Goal: Task Accomplishment & Management: Use online tool/utility

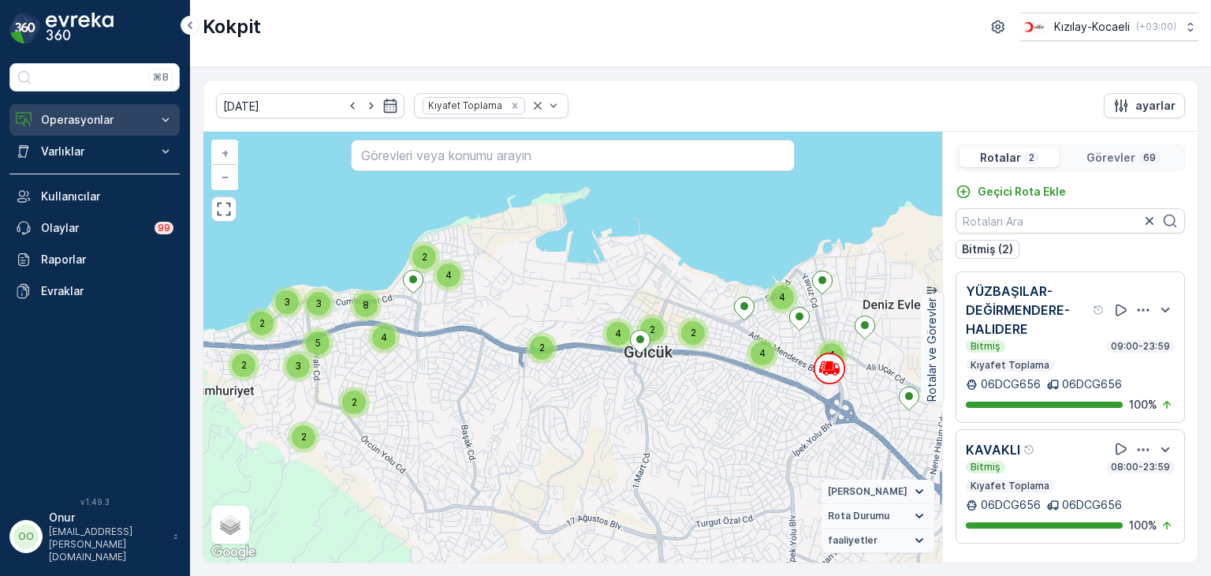
click at [100, 122] on p "Operasyonlar" at bounding box center [94, 120] width 107 height 16
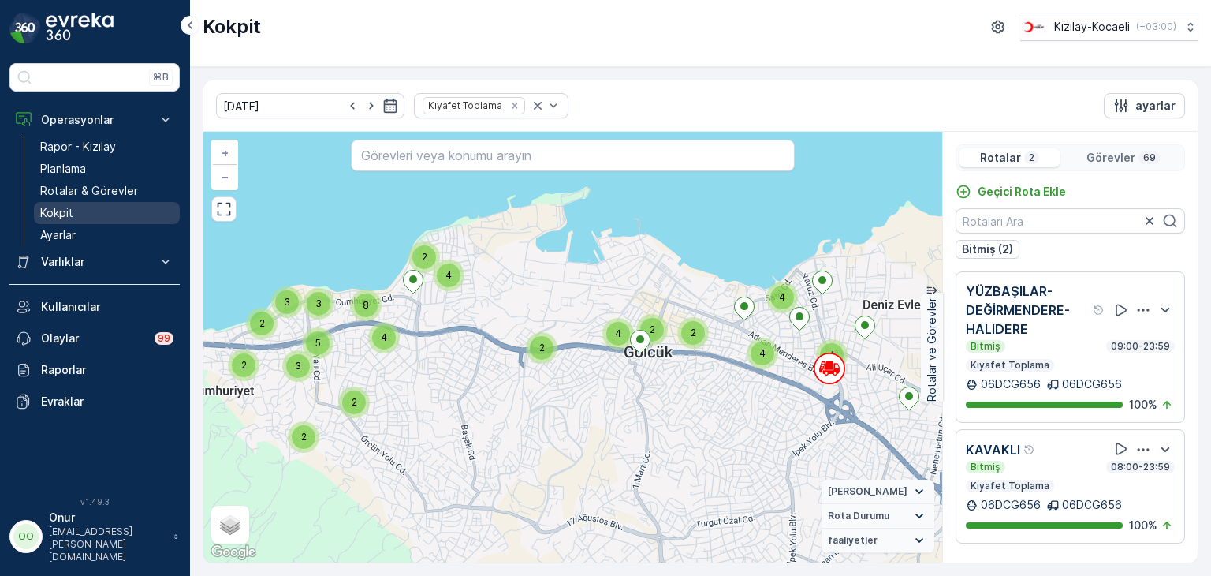
click at [60, 213] on p "Kokpit" at bounding box center [56, 213] width 33 height 16
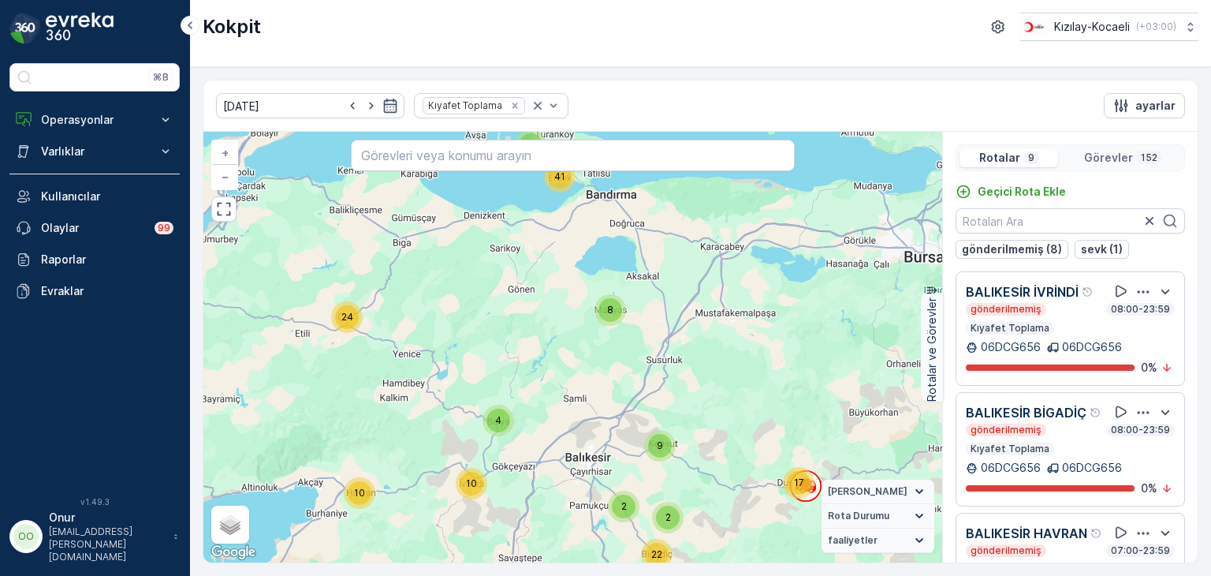
click at [1136, 291] on icon "button" at bounding box center [1144, 292] width 16 height 16
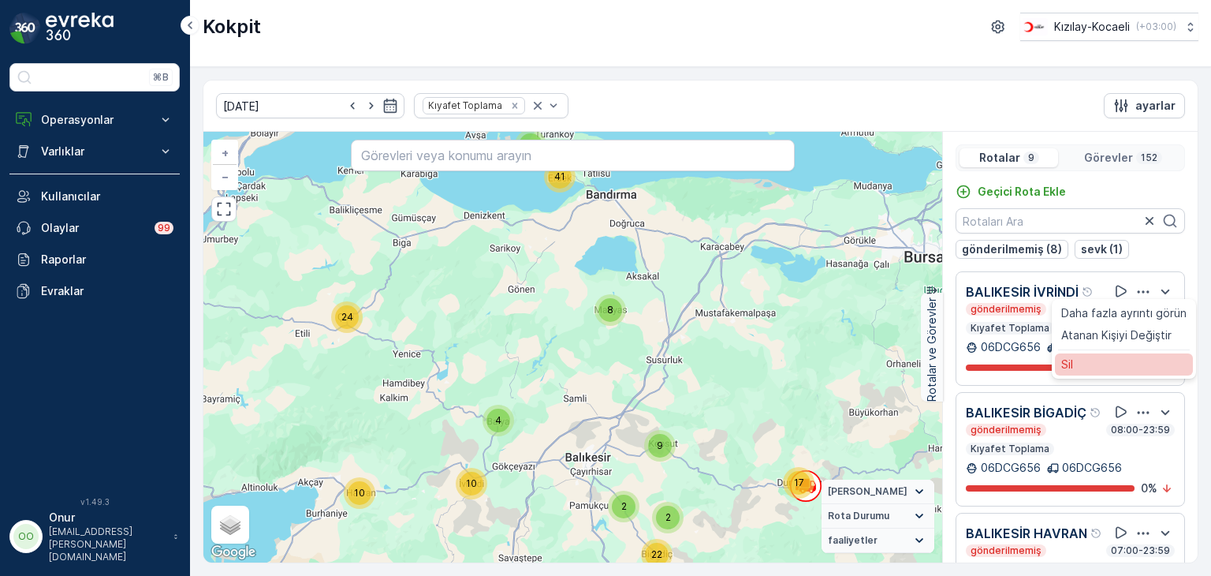
click at [1085, 363] on div "Sil" at bounding box center [1124, 364] width 138 height 22
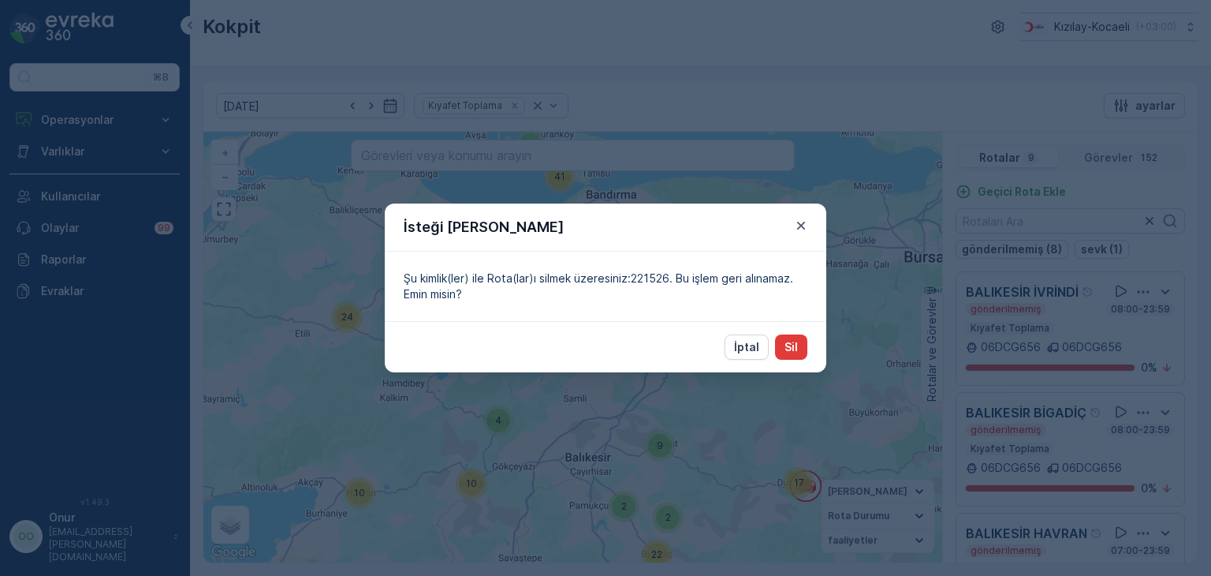
click at [785, 348] on p "Sil" at bounding box center [791, 347] width 13 height 16
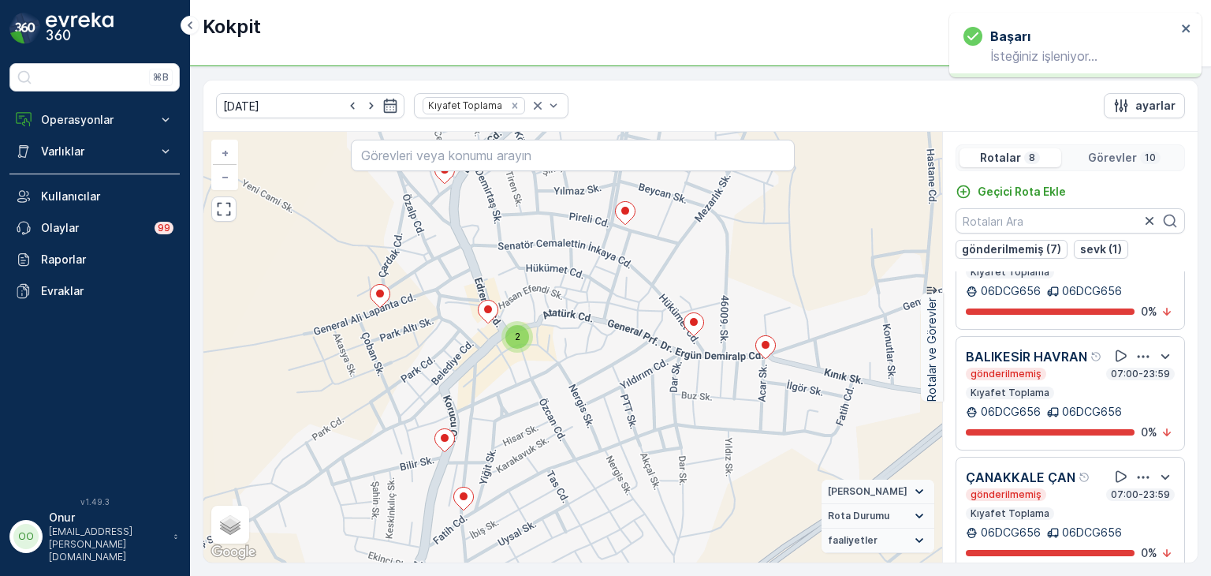
scroll to position [79, 0]
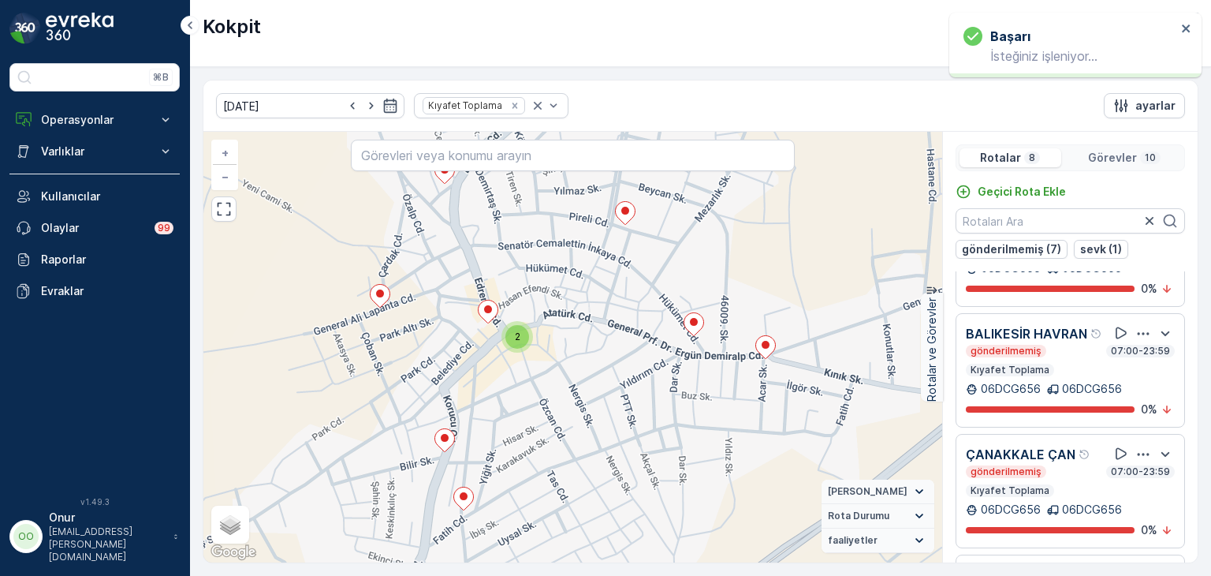
click at [1136, 341] on icon "button" at bounding box center [1144, 334] width 16 height 16
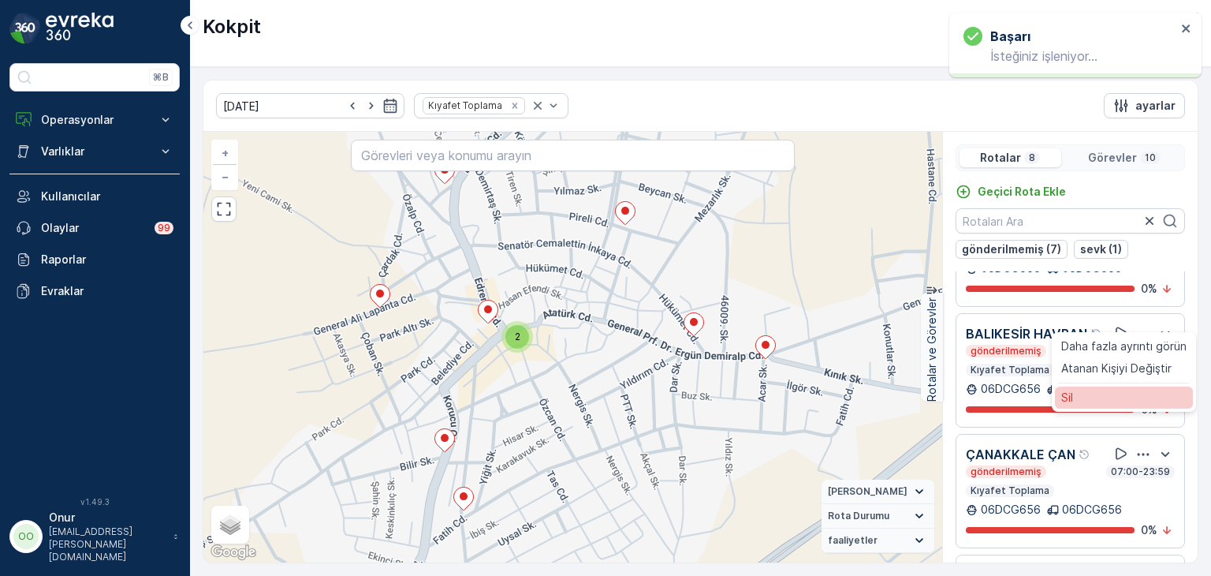
click at [1086, 408] on div "Sil" at bounding box center [1124, 397] width 138 height 22
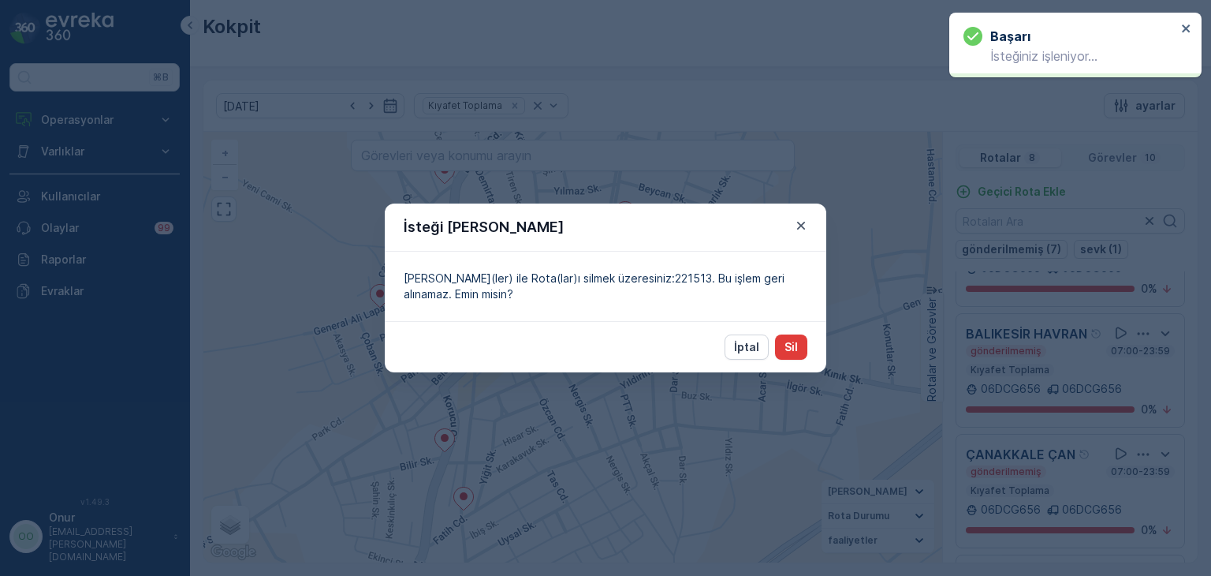
click at [800, 349] on button "Sil" at bounding box center [791, 346] width 32 height 25
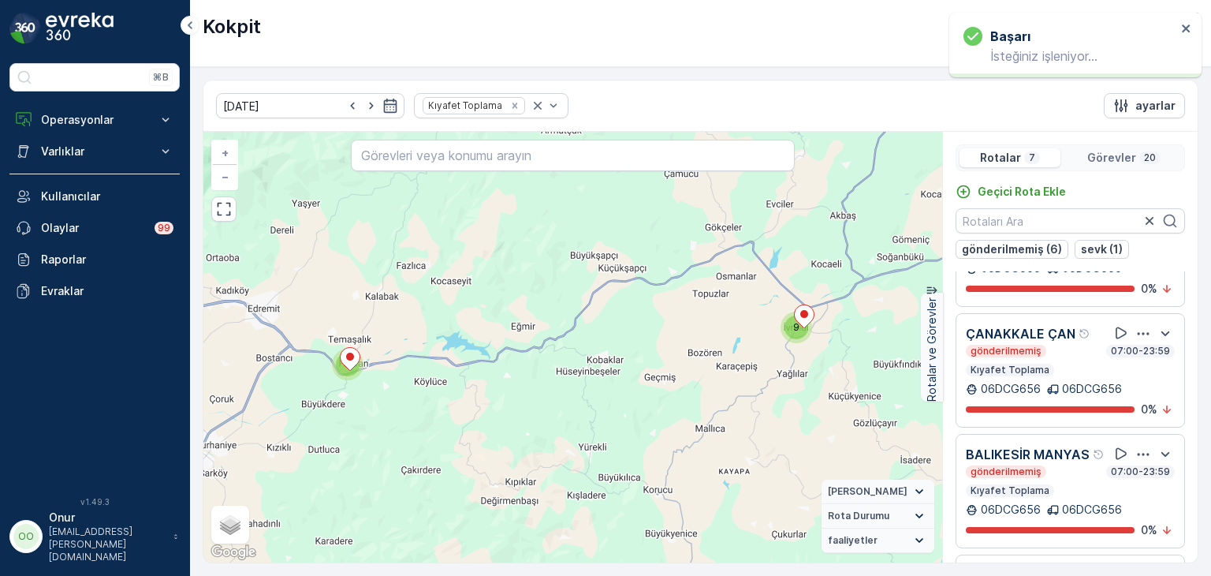
scroll to position [0, 0]
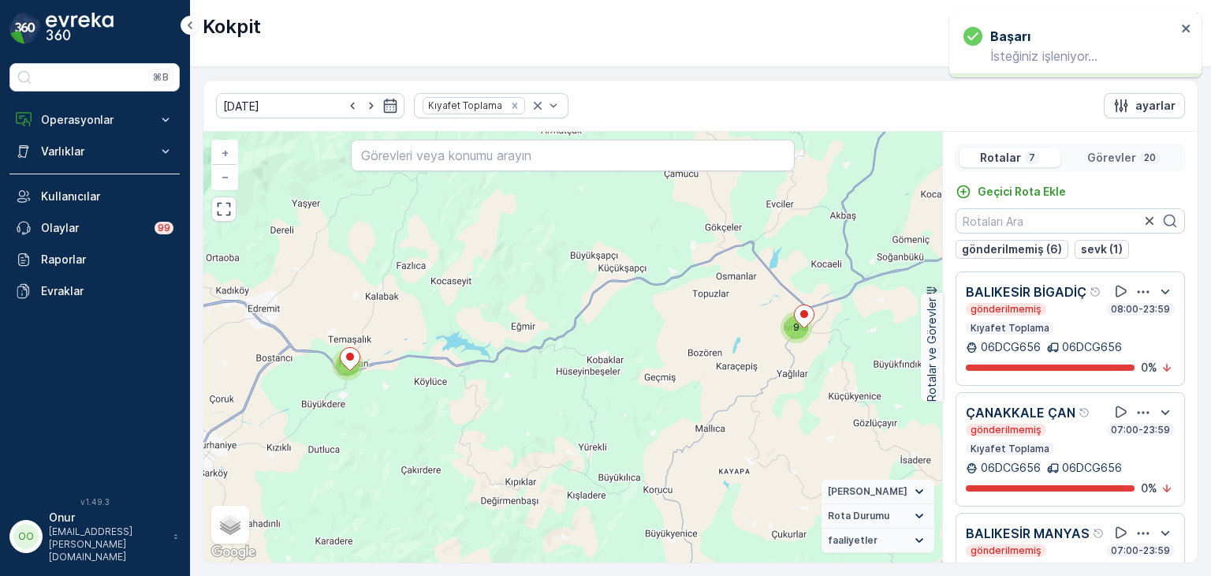
click at [1136, 300] on icon "button" at bounding box center [1144, 292] width 16 height 16
click at [1084, 367] on div "Sil" at bounding box center [1124, 356] width 138 height 22
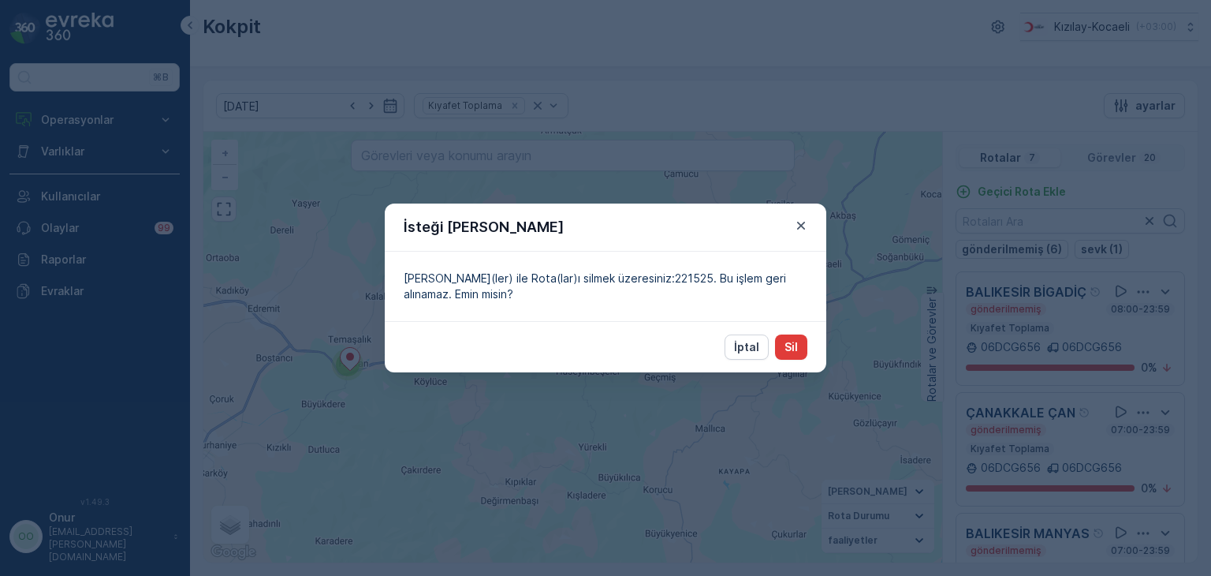
click at [792, 347] on p "Sil" at bounding box center [791, 347] width 13 height 16
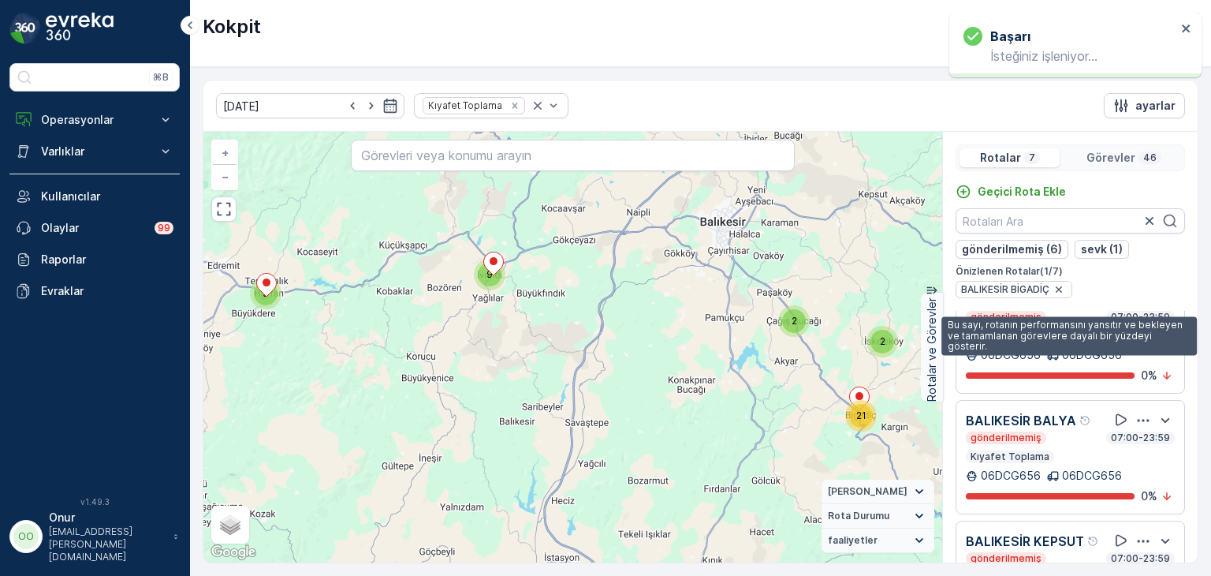
scroll to position [394, 0]
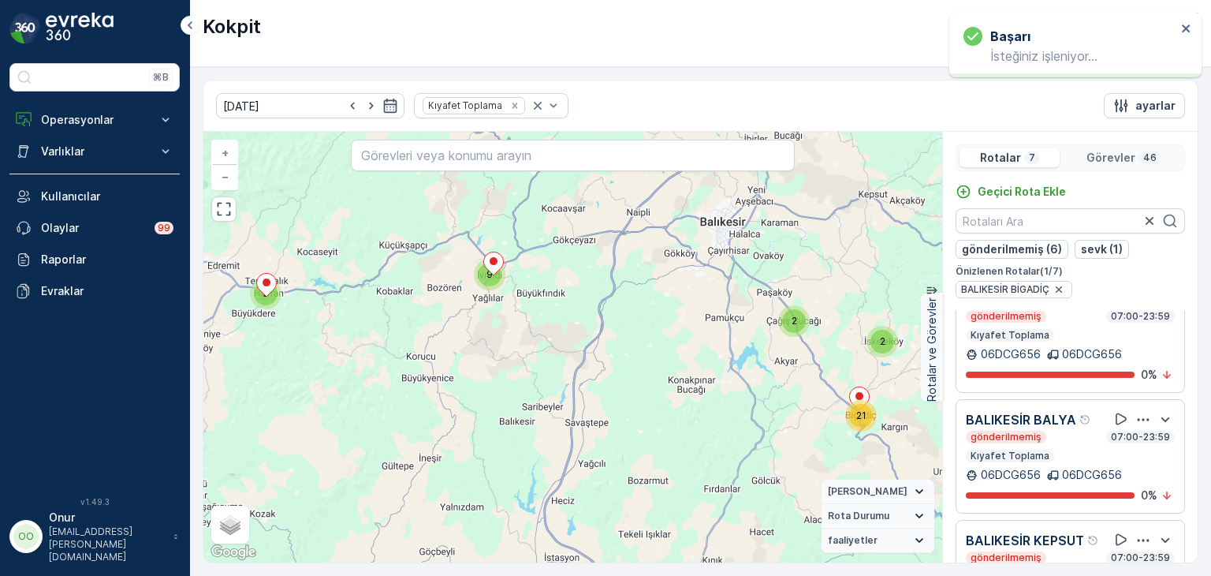
click at [1138, 307] on icon "button" at bounding box center [1144, 299] width 16 height 16
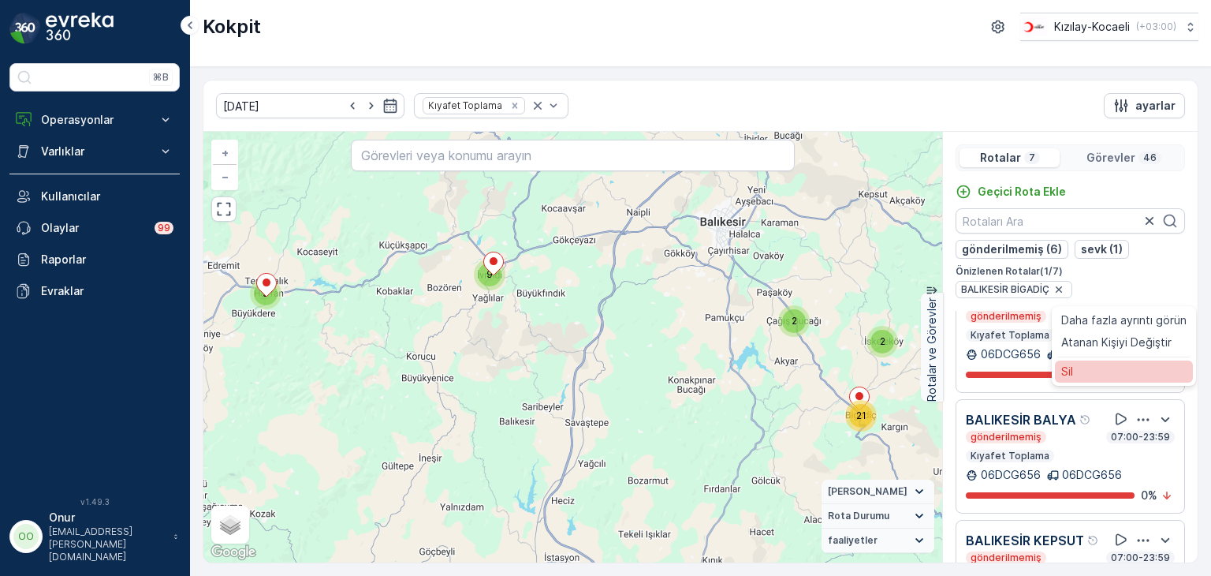
click at [1084, 382] on div "Sil" at bounding box center [1124, 371] width 138 height 22
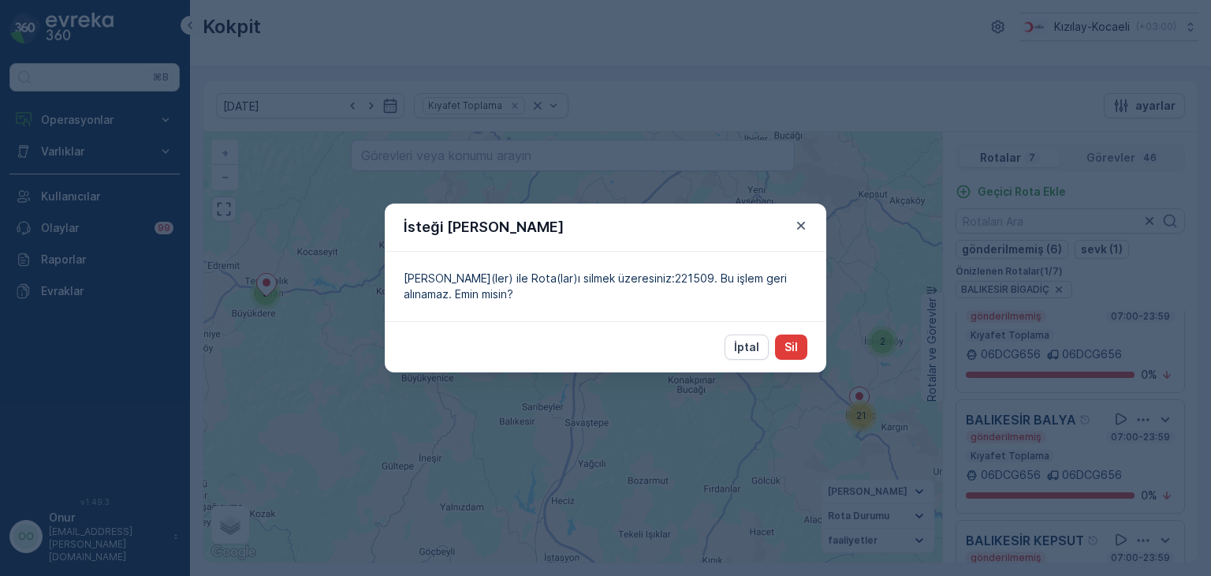
click at [804, 354] on button "Sil" at bounding box center [791, 346] width 32 height 25
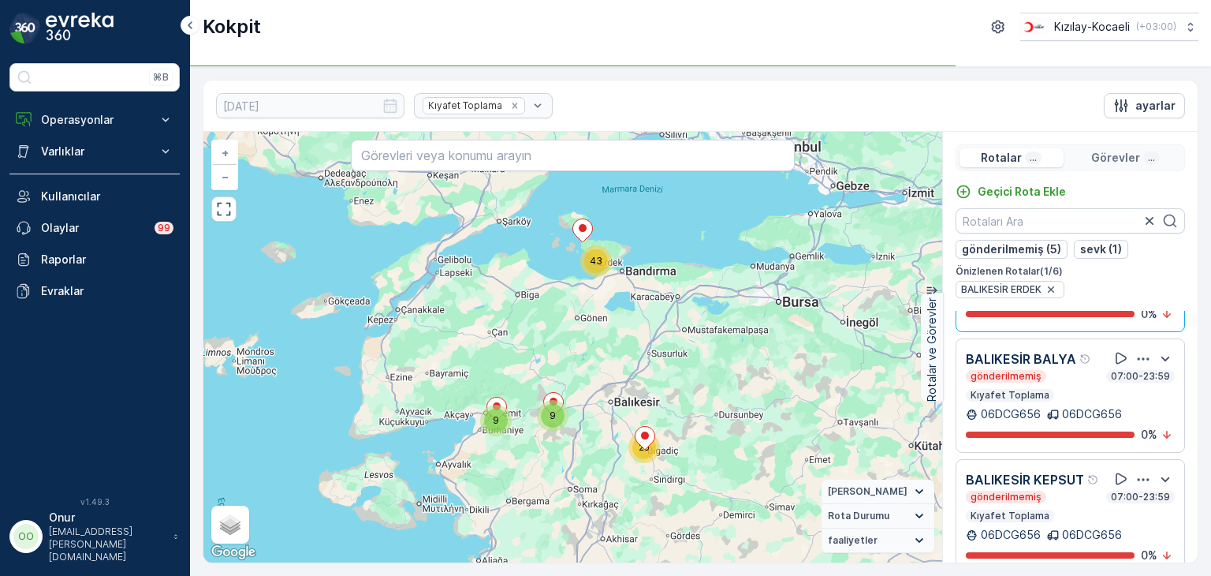
scroll to position [334, 0]
click at [1138, 376] on div "BALIKESİR BALYA gönderilmemiş 07:00-23:59 Kıyafet Toplama 06DCG656 06DCG656 0 %" at bounding box center [1070, 396] width 209 height 94
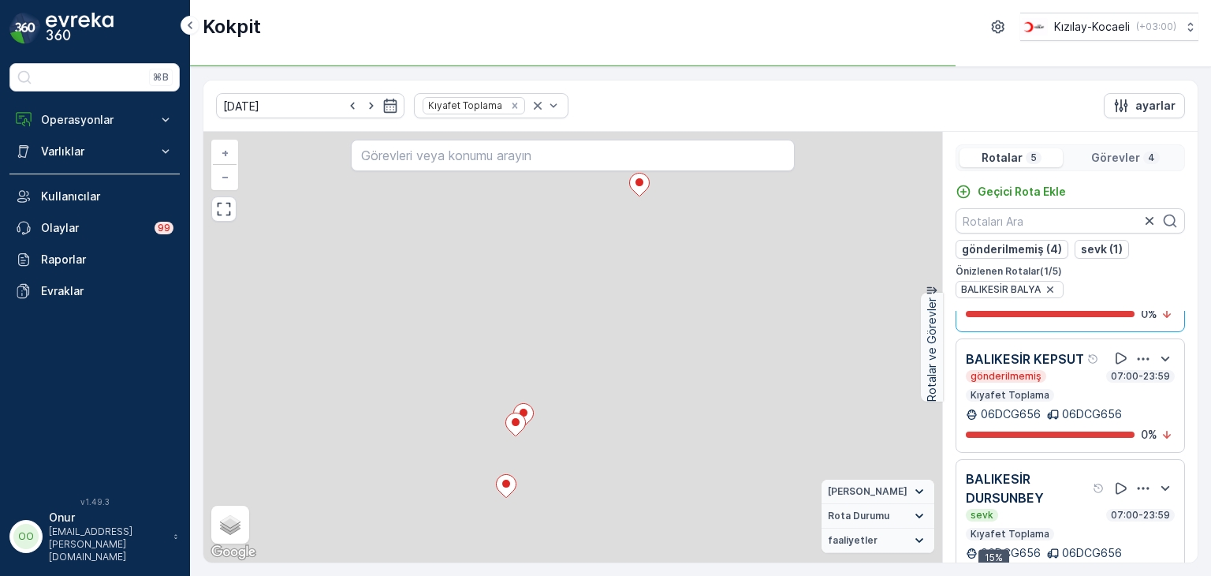
scroll to position [233, 0]
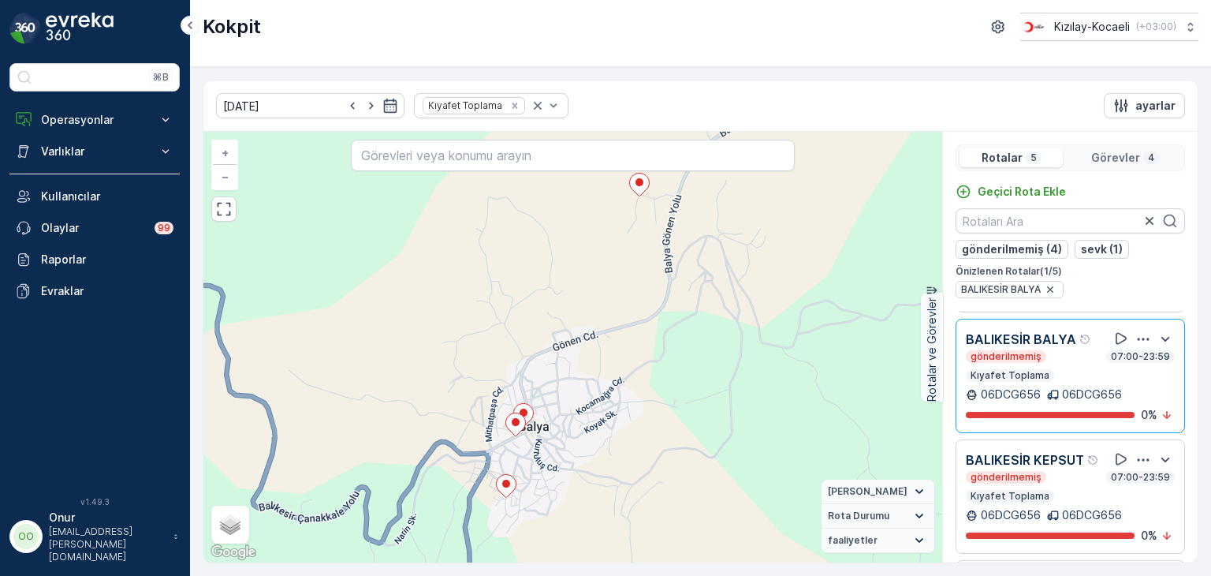
click at [1139, 347] on icon "button" at bounding box center [1144, 339] width 16 height 16
click at [1077, 423] on div "Sil" at bounding box center [1124, 412] width 138 height 22
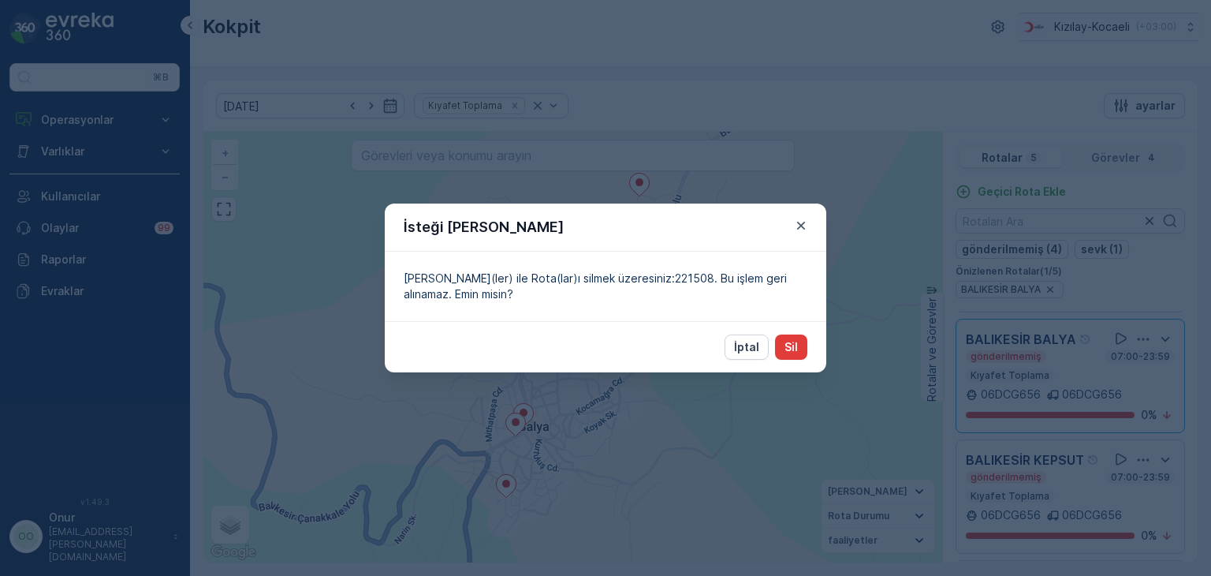
click at [795, 345] on p "Sil" at bounding box center [791, 347] width 13 height 16
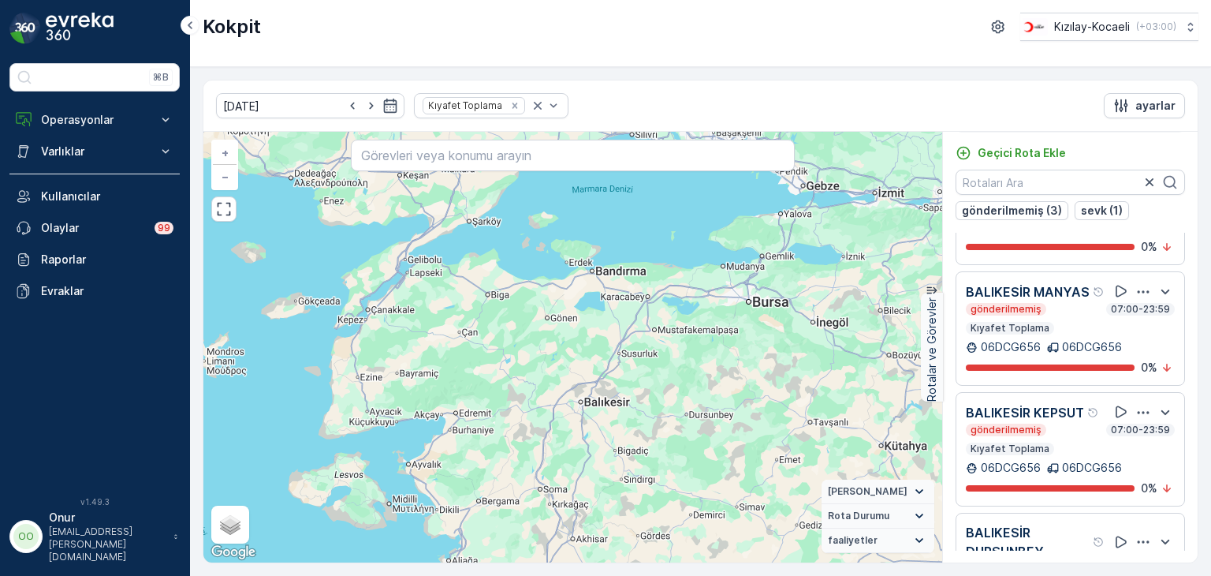
scroll to position [211, 0]
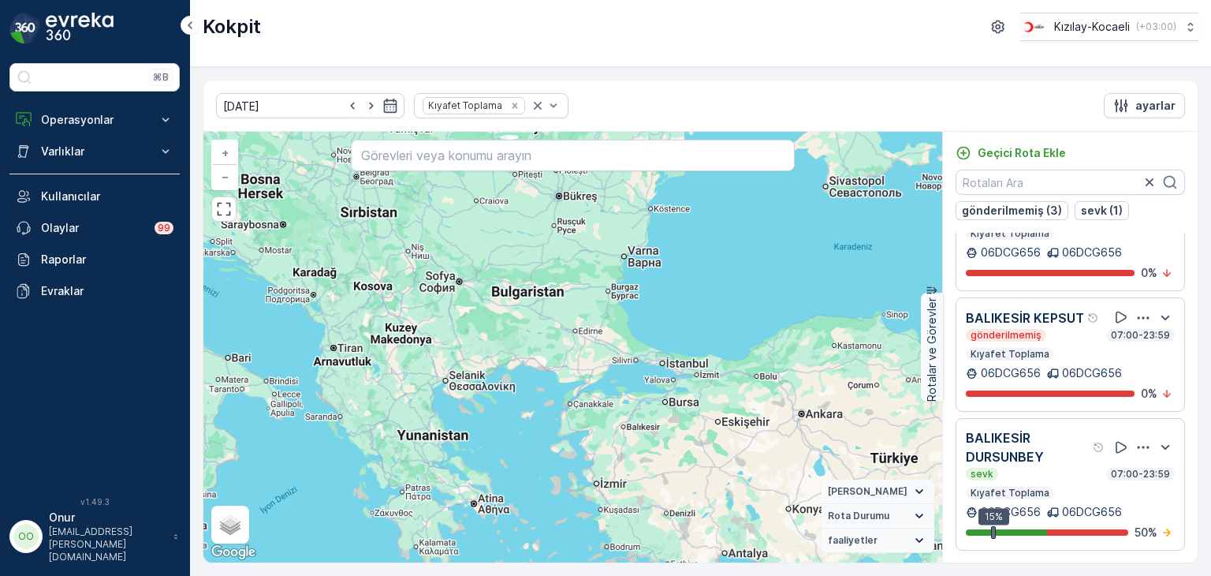
drag, startPoint x: 803, startPoint y: 397, endPoint x: 619, endPoint y: 372, distance: 185.4
click at [619, 372] on div "+ − Uydu Yol haritası Arazi Karışık Leaflet Klavye kısayolları Harita Verileri …" at bounding box center [572, 347] width 739 height 431
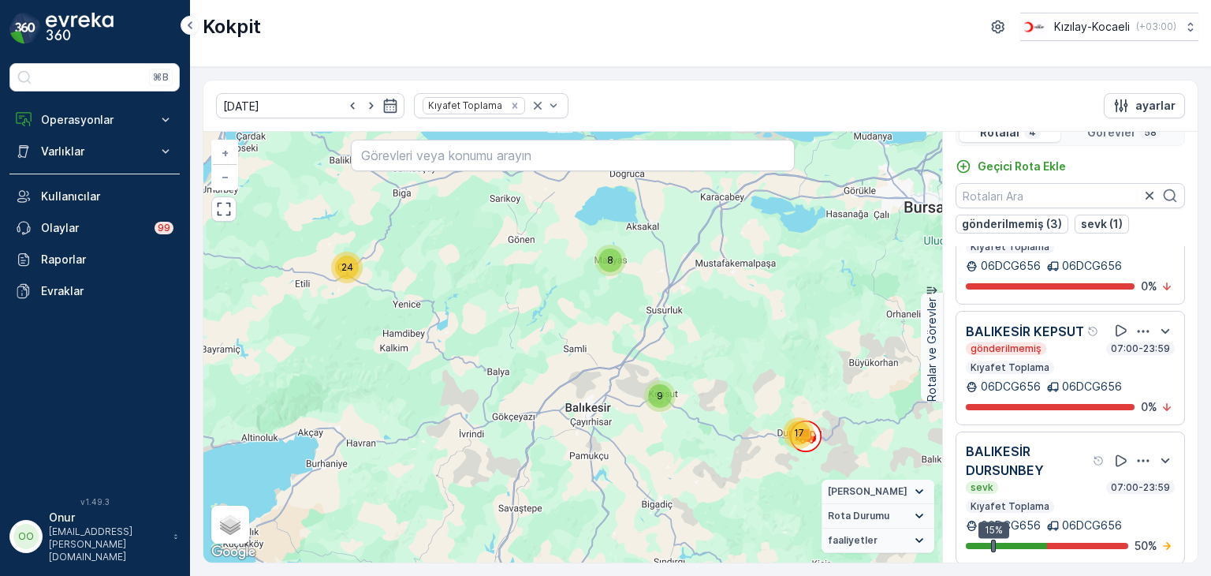
scroll to position [39, 0]
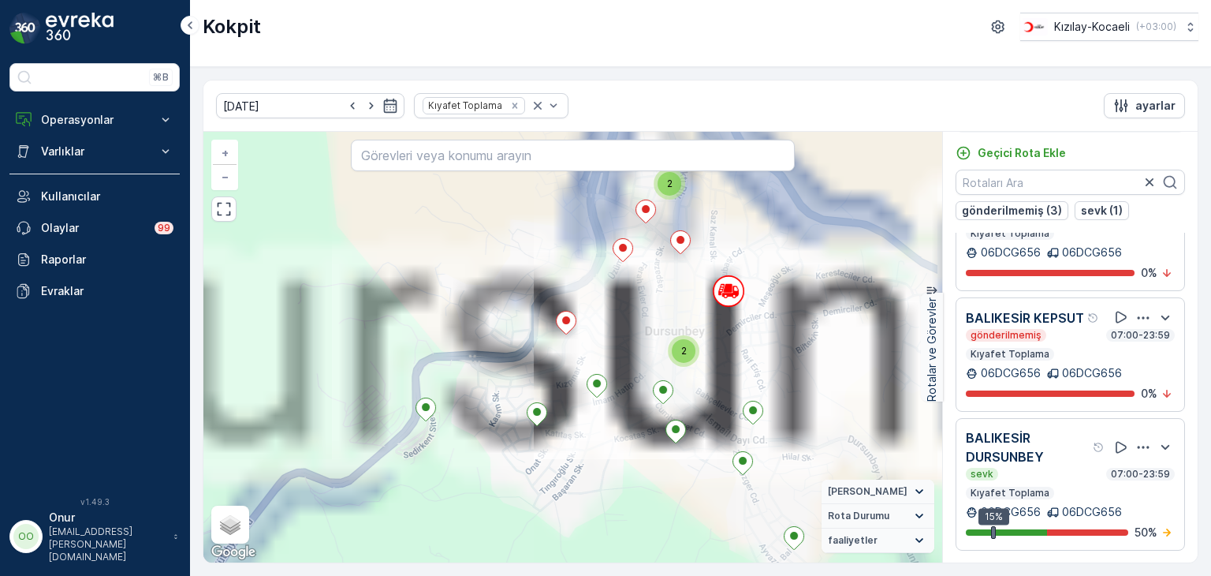
drag, startPoint x: 837, startPoint y: 420, endPoint x: 678, endPoint y: 329, distance: 183.0
click at [678, 329] on div "2 2 2 2 2 2 2 2 + − Uydu Yol haritası Arazi Karışık Leaflet Klavye kısayolları …" at bounding box center [572, 347] width 739 height 431
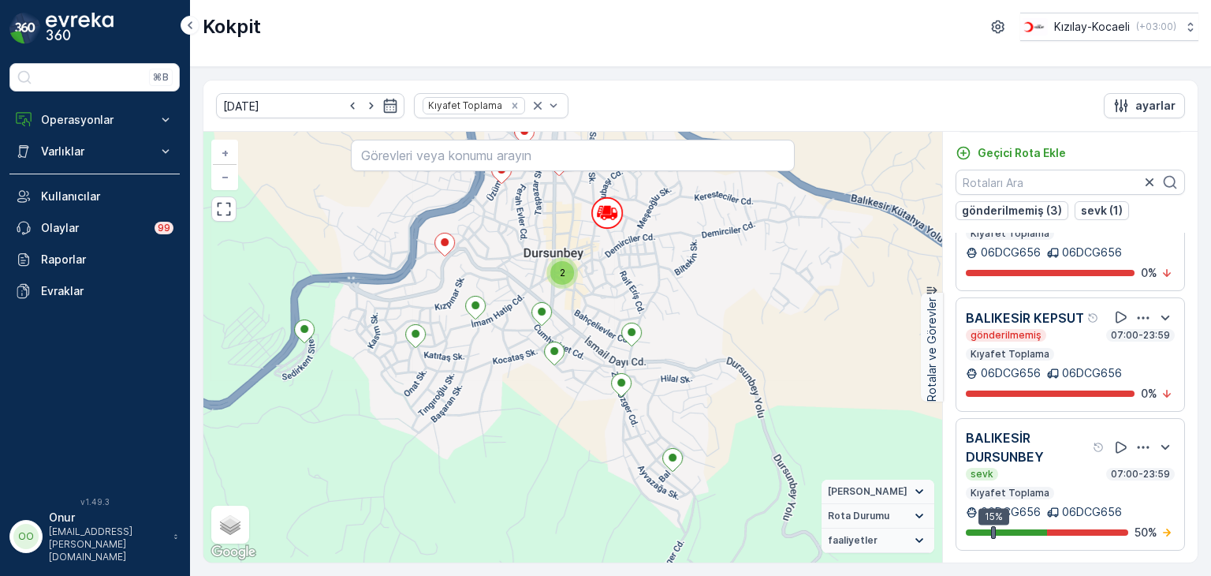
drag, startPoint x: 682, startPoint y: 476, endPoint x: 583, endPoint y: 417, distance: 115.6
click at [583, 417] on div "2 2 2 2 2 2 2 2 + − Uydu Yol haritası Arazi Karışık Leaflet Klavye kısayolları …" at bounding box center [572, 347] width 739 height 431
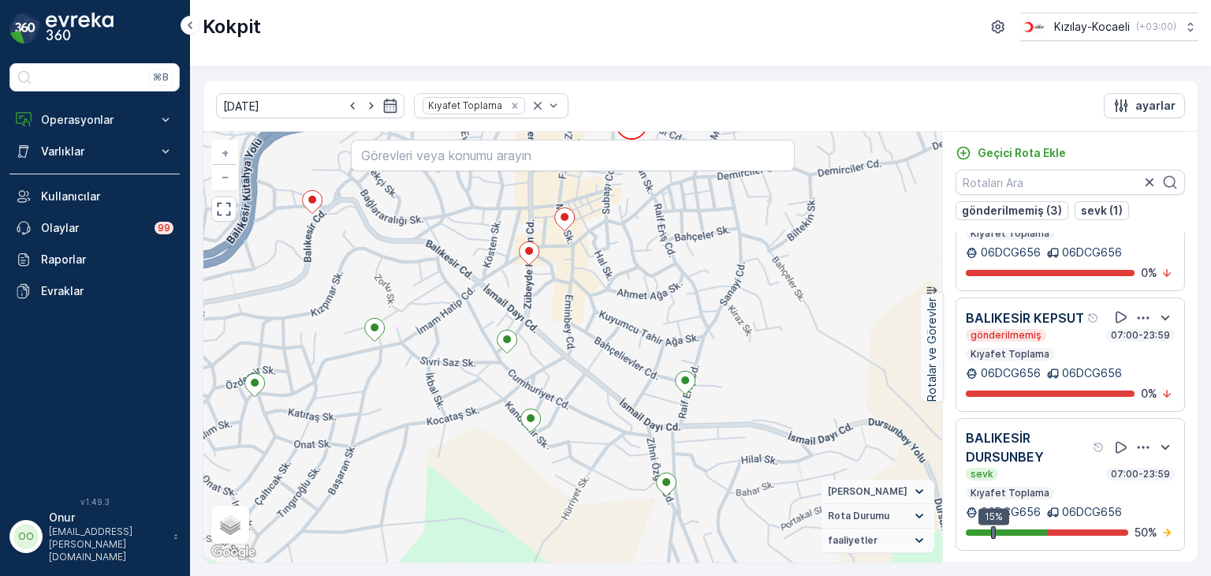
click at [1138, 446] on icon "button" at bounding box center [1144, 447] width 12 height 2
click at [1117, 442] on span "Daha fazla ayrıntı görün" at bounding box center [1123, 434] width 125 height 16
click at [1136, 448] on icon "button" at bounding box center [1144, 447] width 16 height 16
click at [1121, 442] on span "Daha fazla ayrıntı görün" at bounding box center [1123, 434] width 125 height 16
click at [1136, 450] on icon "button" at bounding box center [1144, 447] width 16 height 16
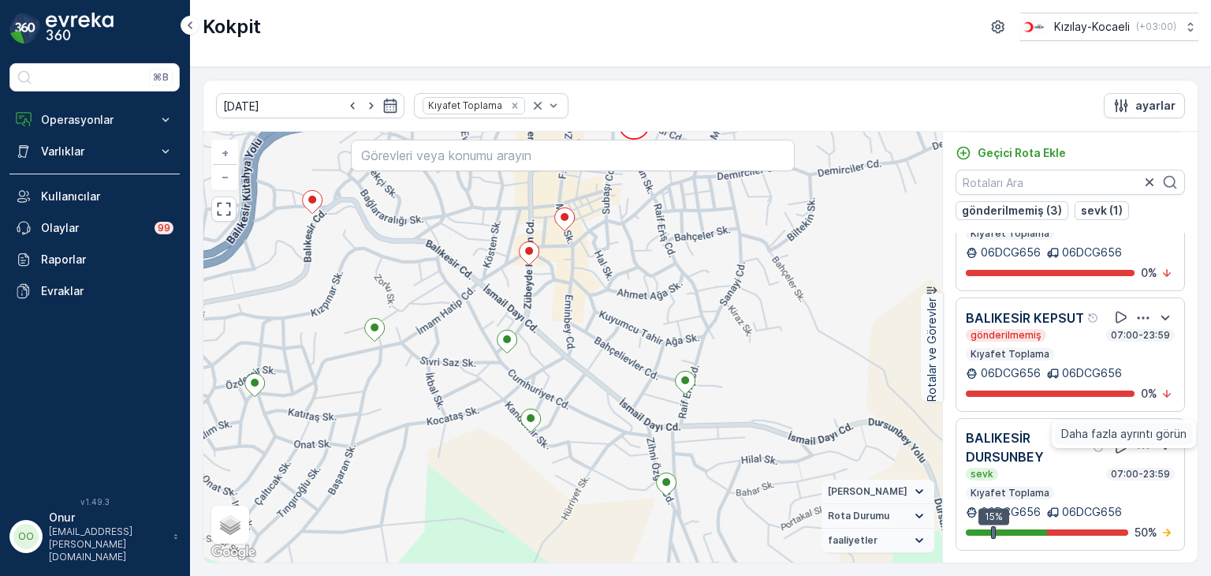
click at [1123, 442] on span "Daha fazla ayrıntı görün" at bounding box center [1123, 434] width 125 height 16
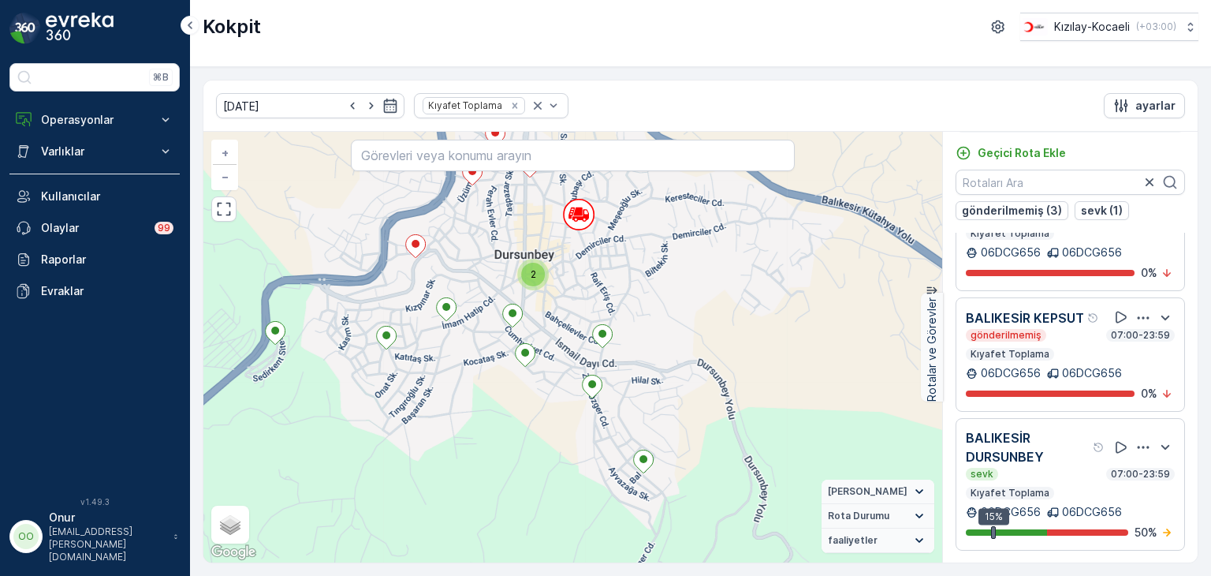
drag, startPoint x: 511, startPoint y: 377, endPoint x: 601, endPoint y: 449, distance: 115.0
click at [598, 452] on div "2 2 2 2 2 2 2 2 + − Uydu Yol haritası Arazi Karışık Leaflet Klavye kısayolları …" at bounding box center [572, 347] width 739 height 431
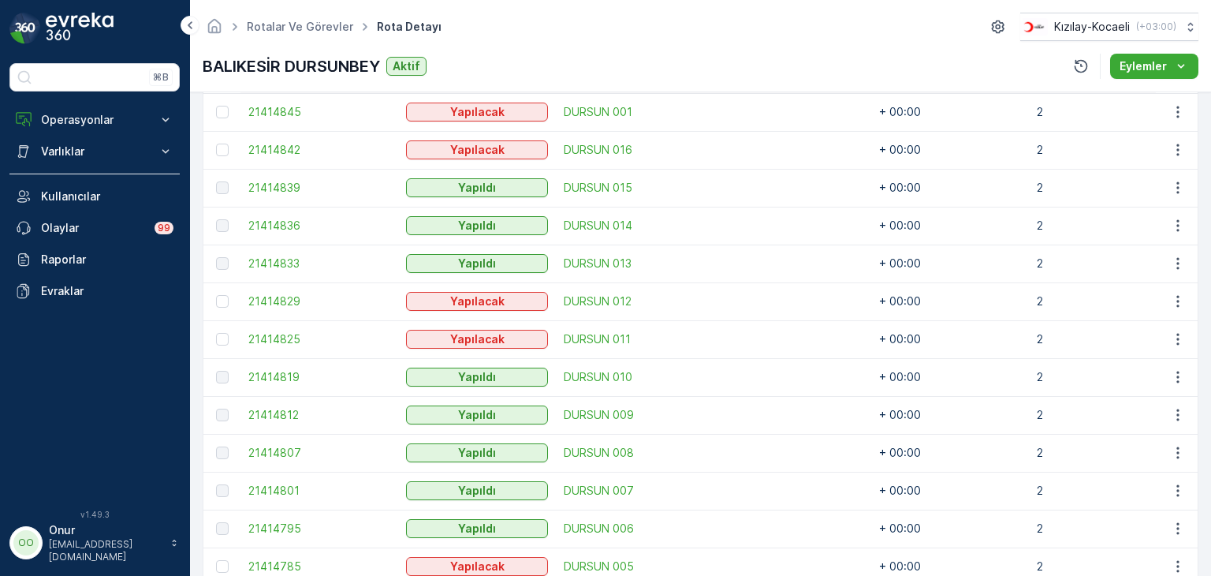
scroll to position [631, 0]
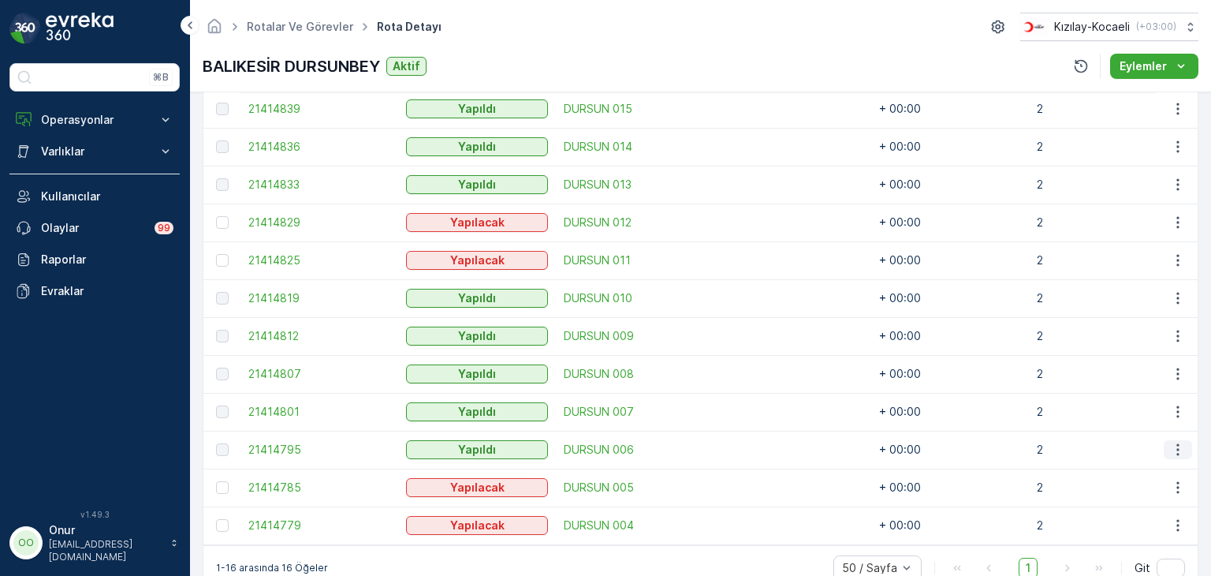
click at [1180, 451] on icon "button" at bounding box center [1178, 450] width 16 height 16
click at [1136, 467] on span "Daha fazla ayrıntı görün" at bounding box center [1141, 472] width 125 height 16
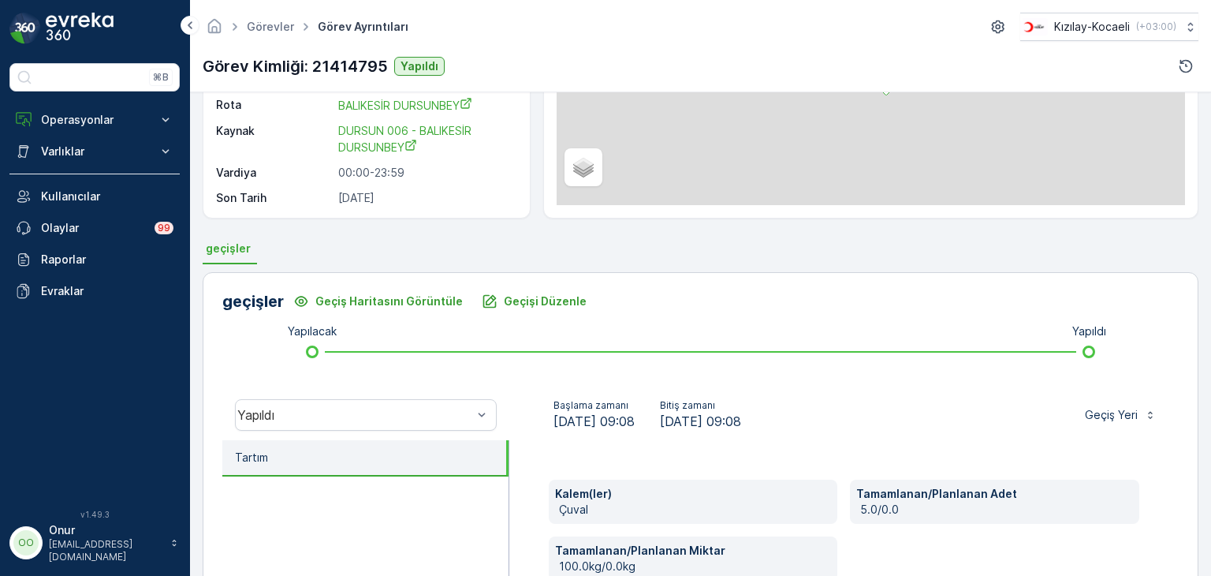
scroll to position [237, 0]
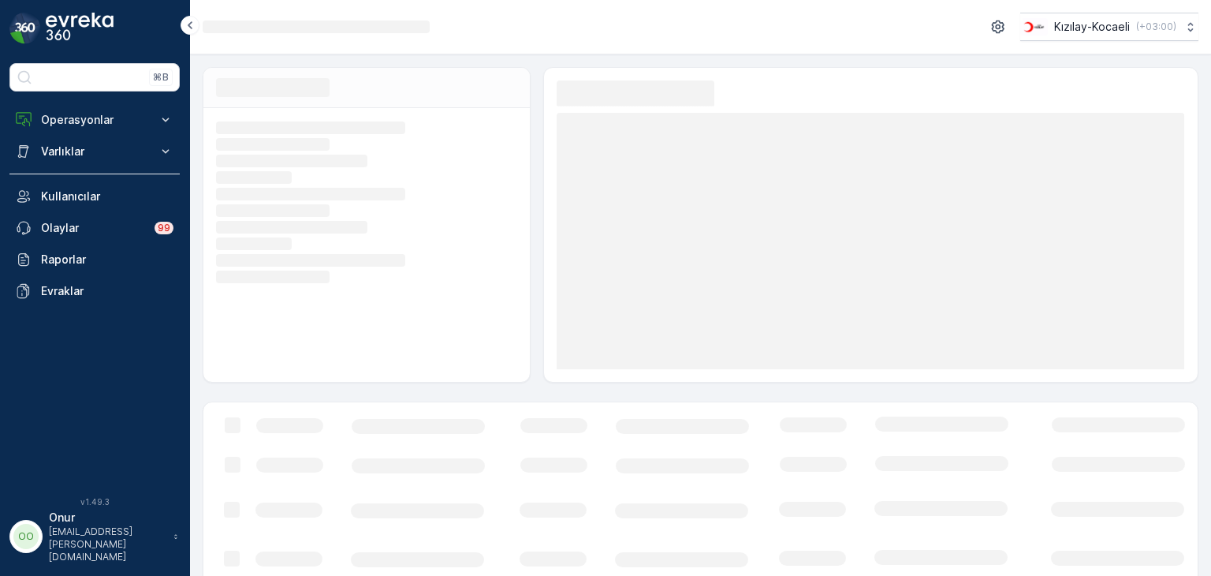
scroll to position [72, 0]
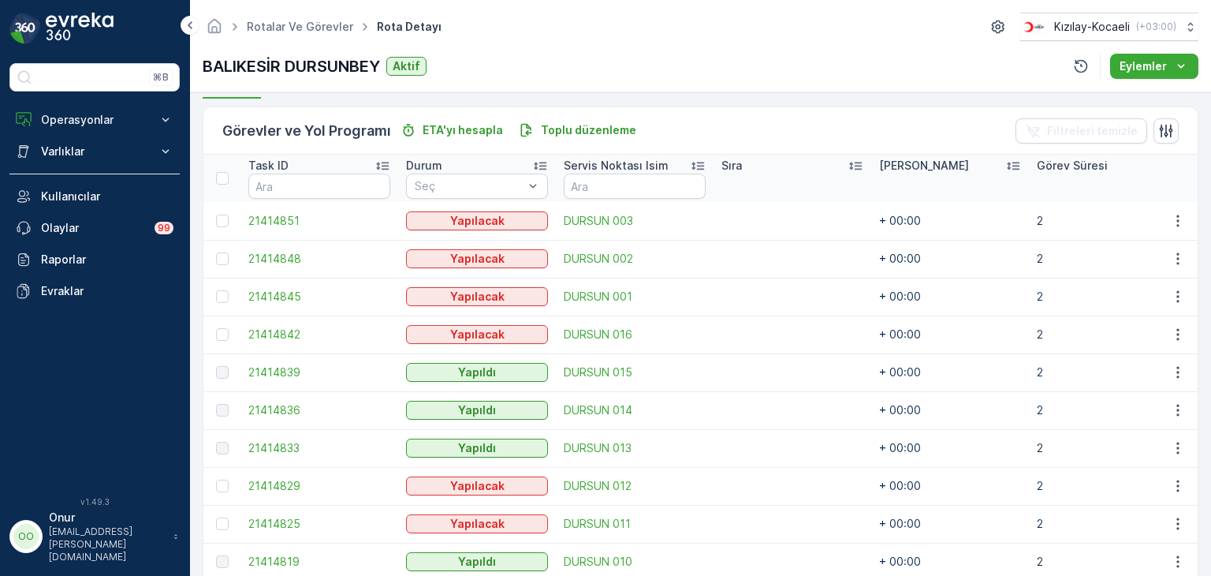
scroll to position [394, 0]
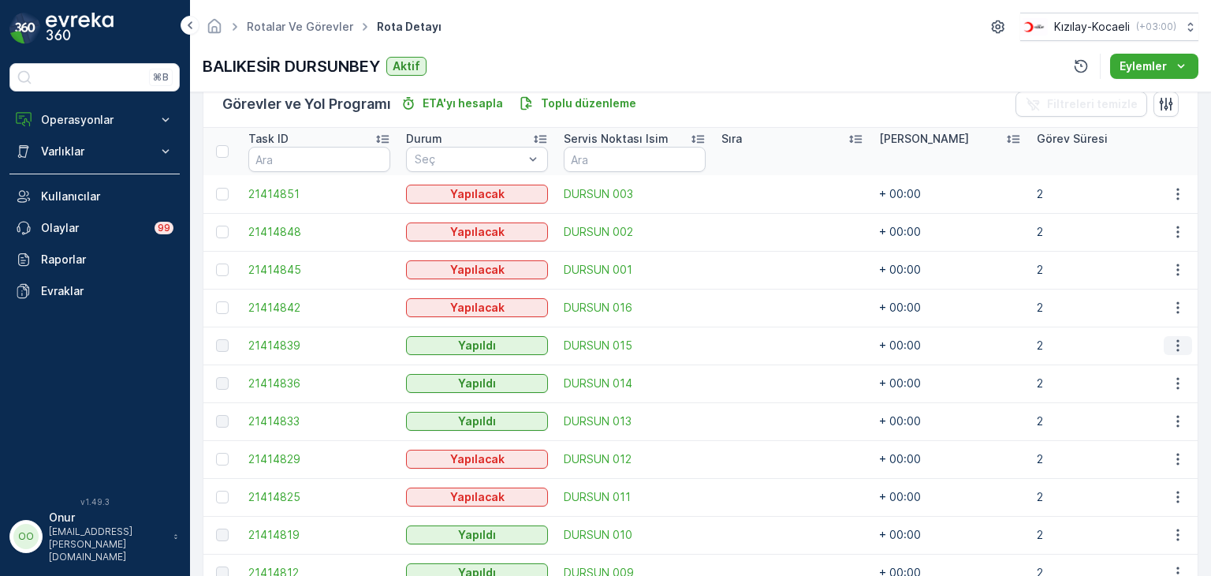
click at [1170, 345] on icon "button" at bounding box center [1178, 346] width 16 height 16
click at [1155, 360] on span "Daha fazla ayrıntı görün" at bounding box center [1141, 368] width 125 height 16
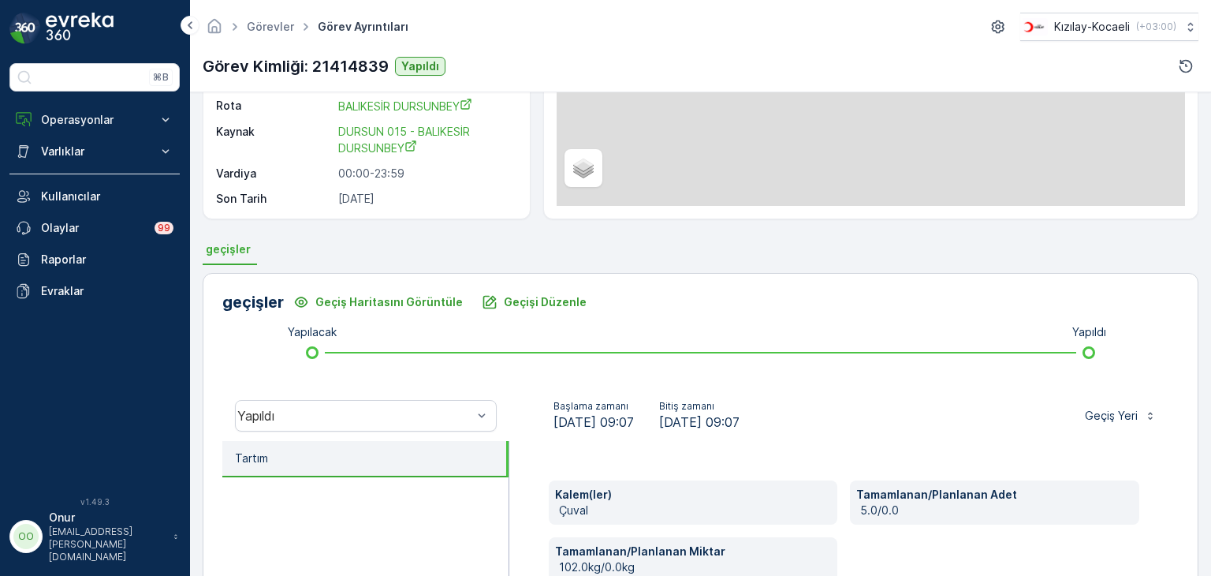
scroll to position [315, 0]
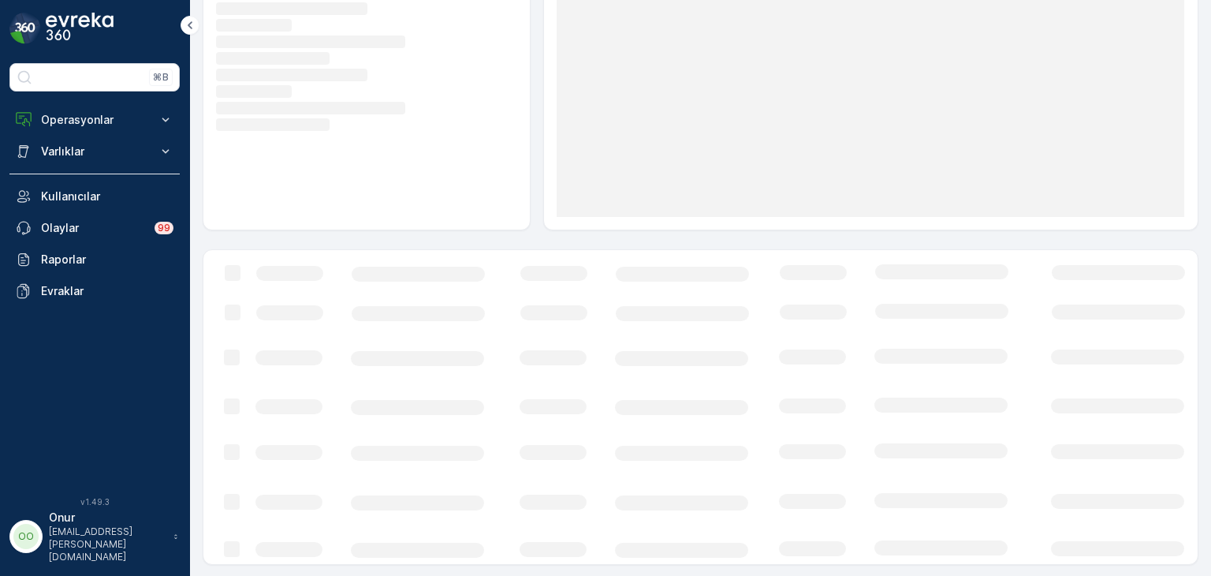
scroll to position [154, 0]
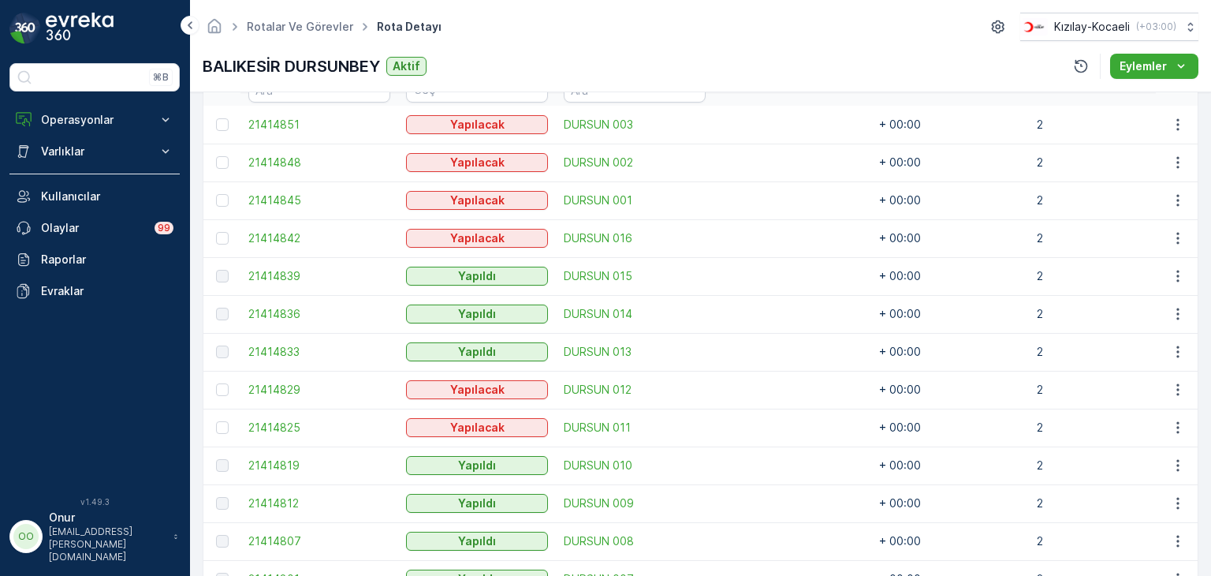
scroll to position [473, 0]
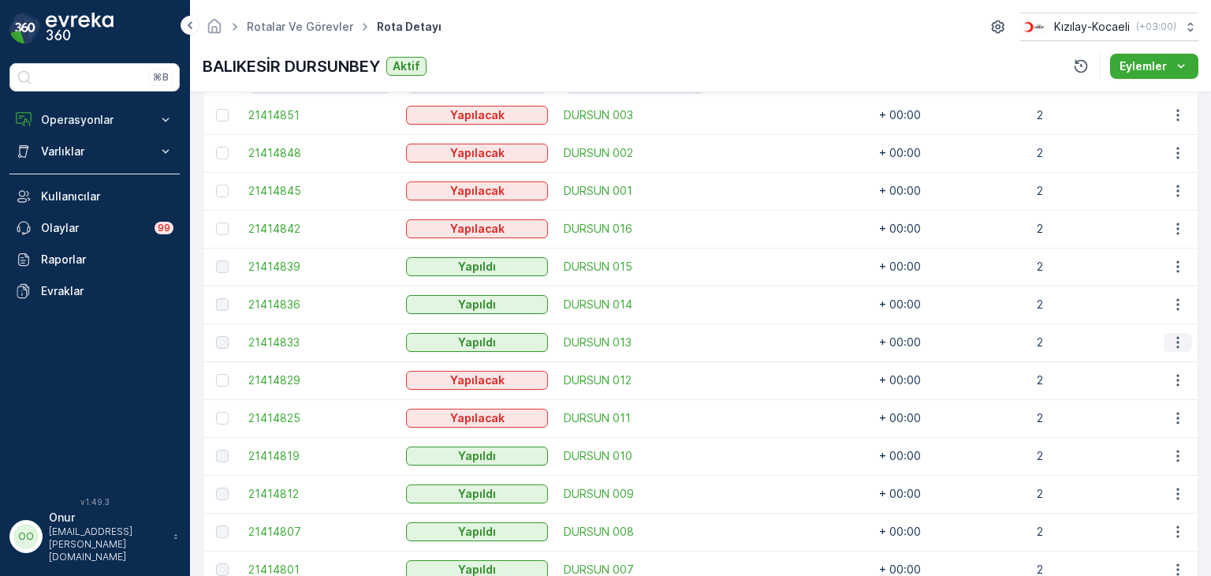
click at [1173, 345] on icon "button" at bounding box center [1178, 342] width 16 height 16
click at [1161, 360] on span "Daha fazla ayrıntı görün" at bounding box center [1141, 365] width 125 height 16
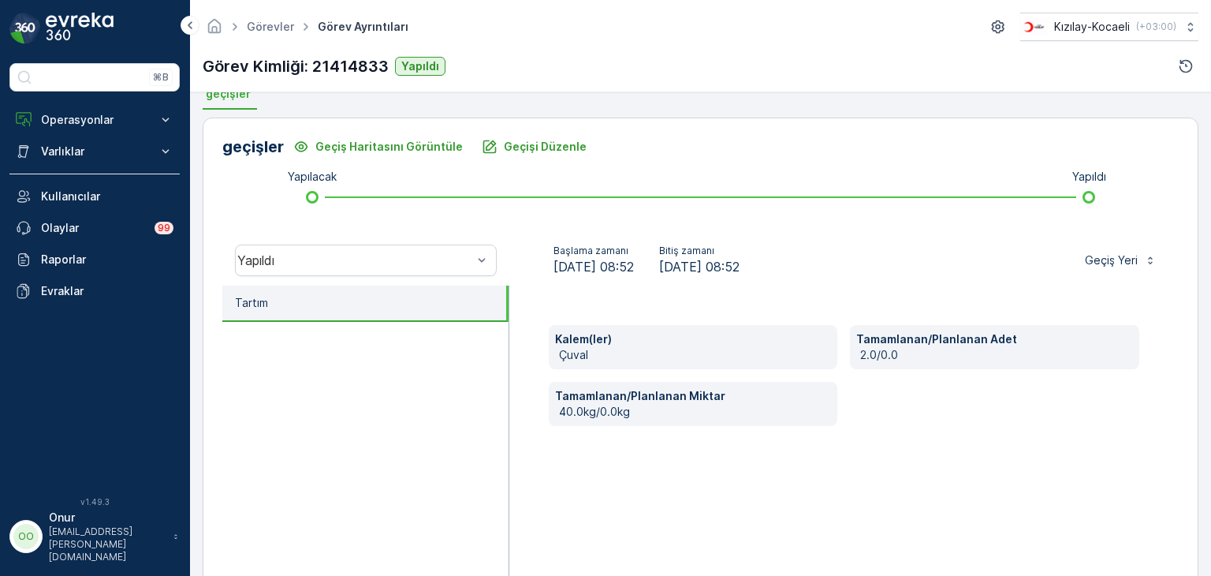
scroll to position [394, 0]
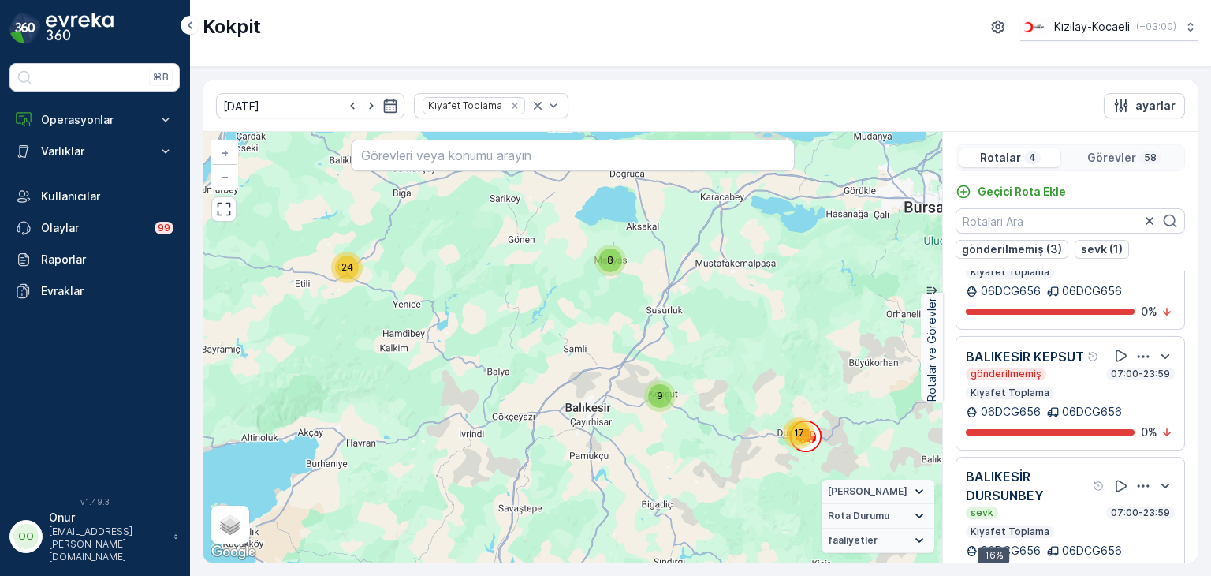
scroll to position [211, 0]
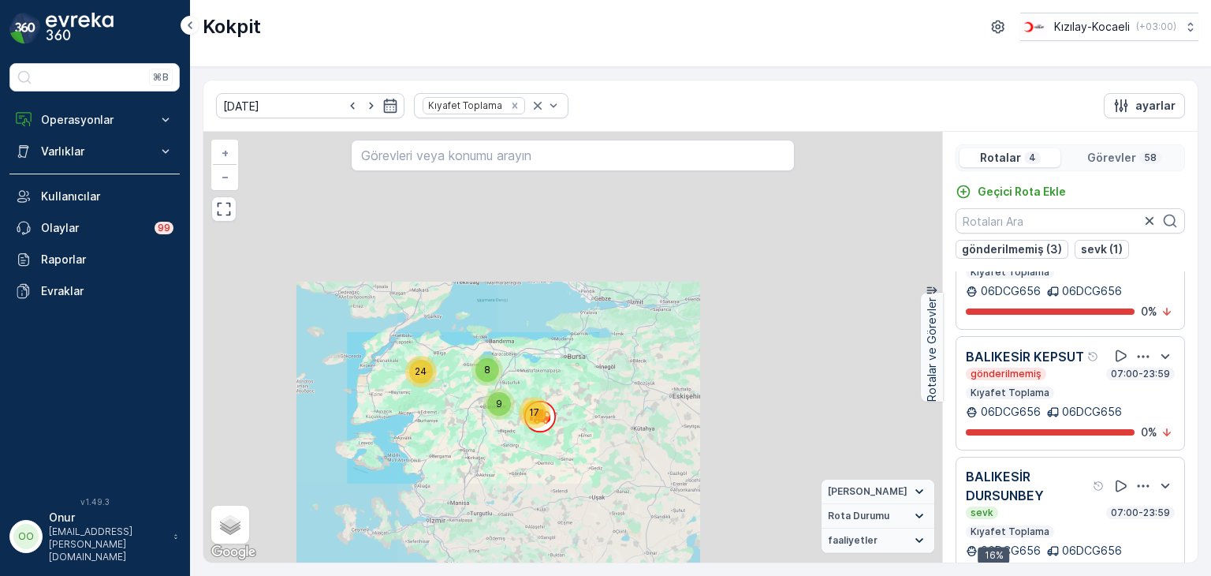
drag, startPoint x: 397, startPoint y: 292, endPoint x: 492, endPoint y: 438, distance: 174.3
click at [492, 438] on div "24 8 17 9 + − Uydu Yol haritası Arazi Karışık Leaflet Klavye kısayolları Harita…" at bounding box center [572, 347] width 739 height 431
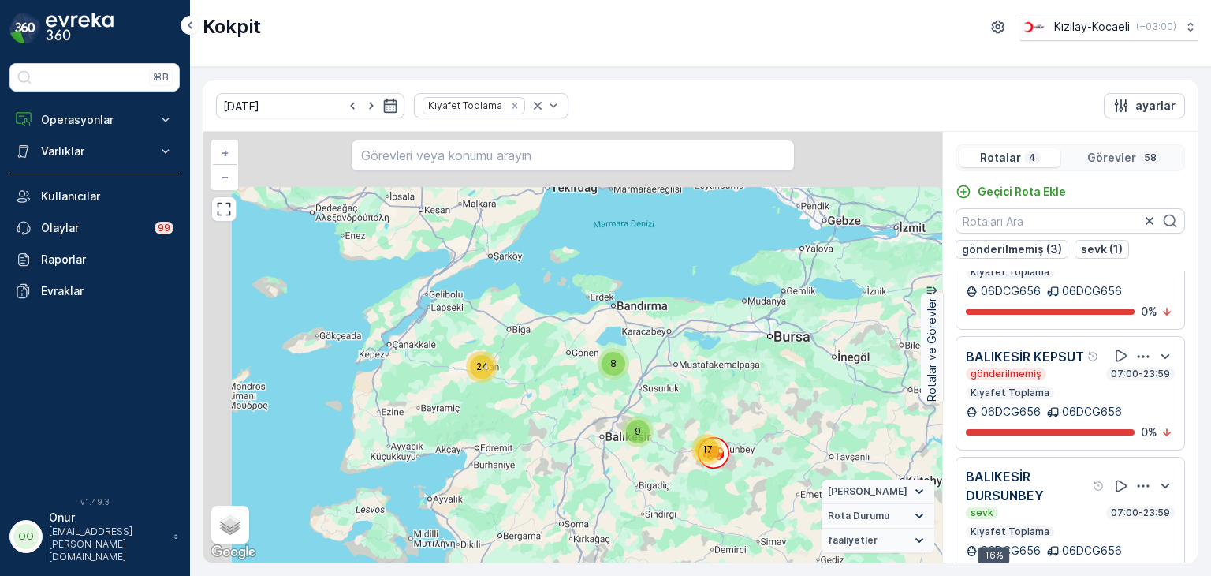
drag, startPoint x: 718, startPoint y: 420, endPoint x: 681, endPoint y: 416, distance: 38.1
click at [681, 416] on div "24 8 17 9 + − Uydu Yol haritası Arazi Karışık Leaflet Klavye kısayolları Harita…" at bounding box center [572, 347] width 739 height 431
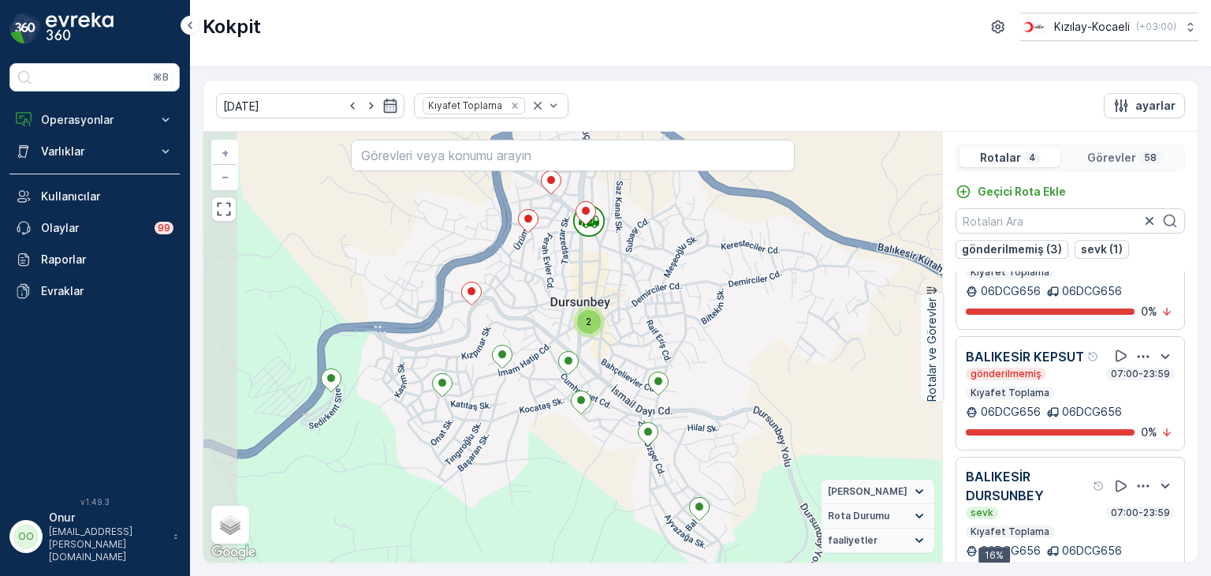
drag, startPoint x: 524, startPoint y: 434, endPoint x: 596, endPoint y: 345, distance: 113.8
click at [599, 345] on div "2 2 2 2 2 2 2 2 + − Uydu Yol haritası Arazi Karışık Leaflet Klavye kısayolları …" at bounding box center [572, 347] width 739 height 431
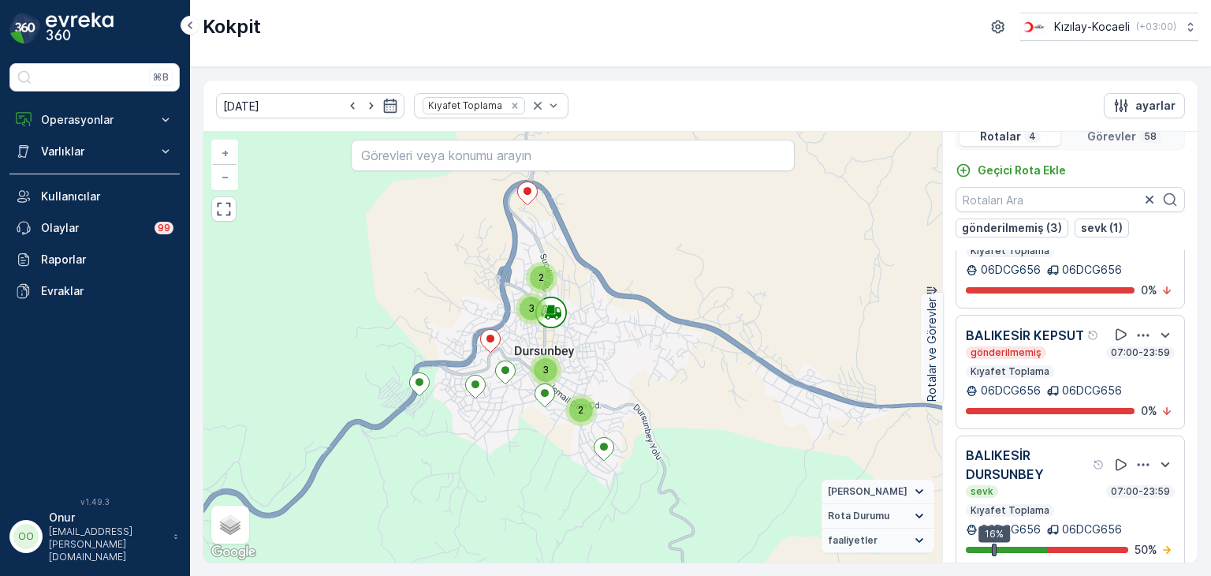
scroll to position [39, 0]
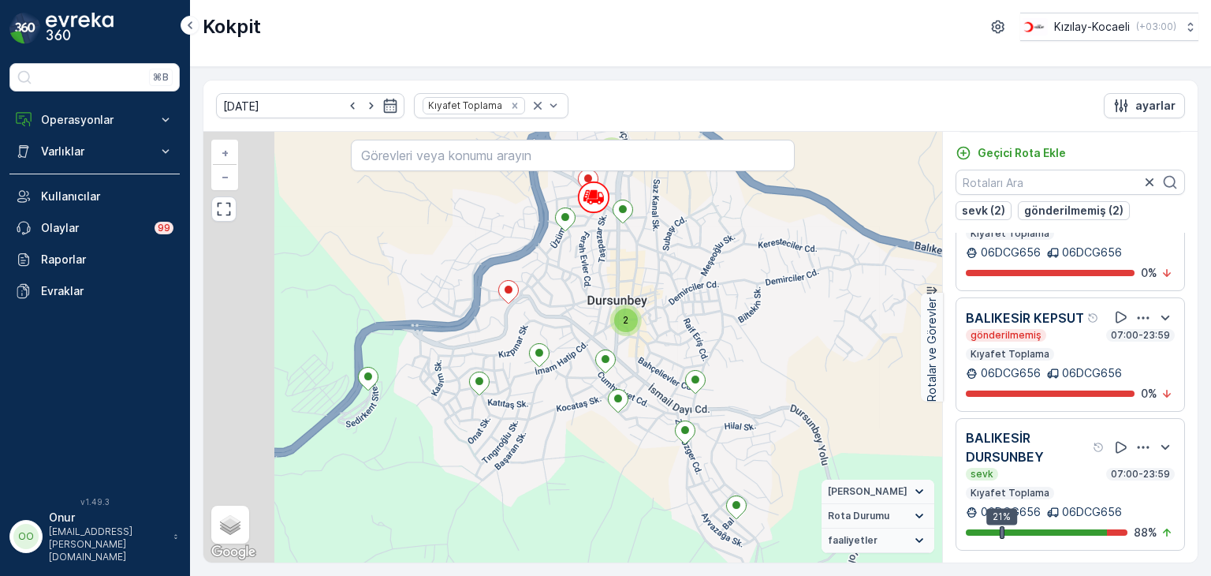
drag, startPoint x: 360, startPoint y: 408, endPoint x: 451, endPoint y: 416, distance: 91.8
click at [451, 416] on div "2 2 2 2 2 2 2 2 + − Uydu Yol haritası Arazi Karışık Leaflet Klavye kısayolları …" at bounding box center [572, 347] width 739 height 431
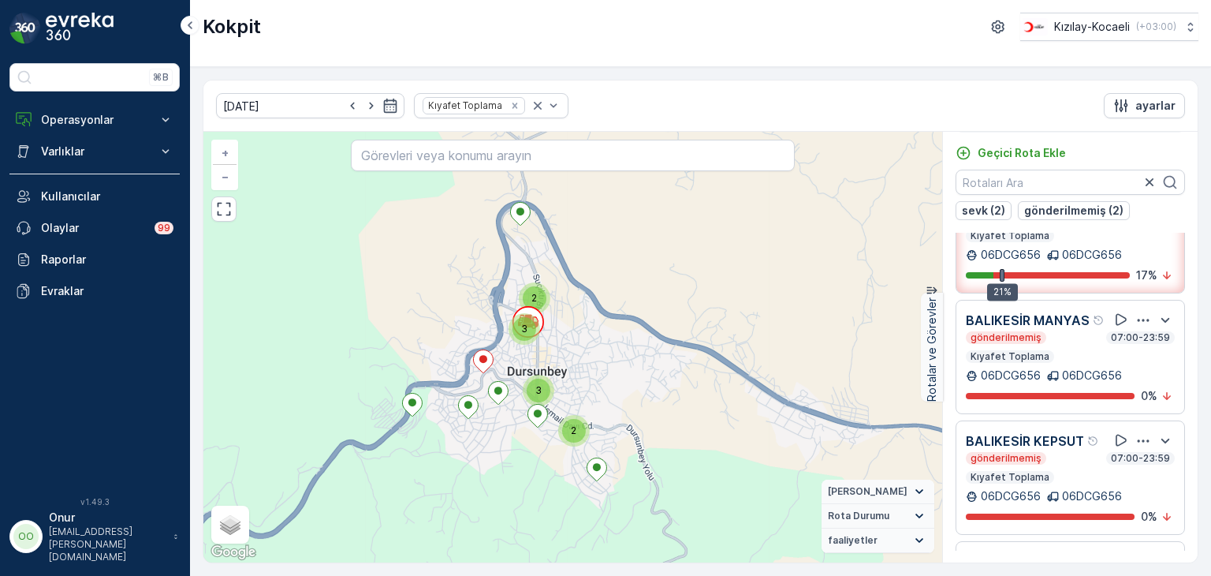
scroll to position [0, 0]
